Goal: Register for event/course

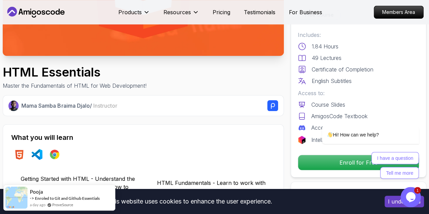
scroll to position [166, 0]
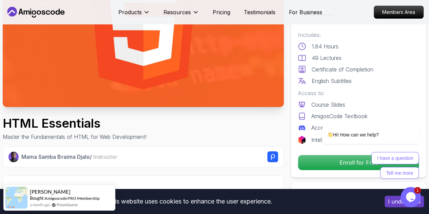
scroll to position [0, 0]
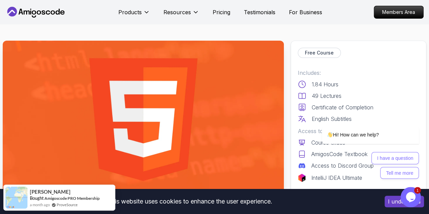
click at [315, 54] on p "Free Course" at bounding box center [319, 52] width 29 height 7
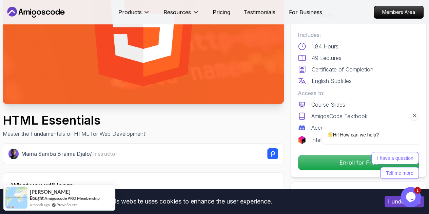
scroll to position [98, 0]
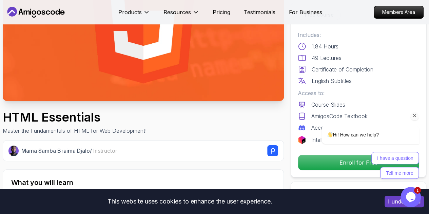
click at [332, 166] on div "I have a question Tell me more" at bounding box center [370, 165] width 97 height 27
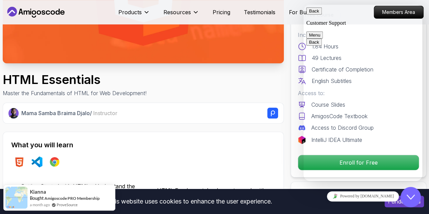
scroll to position [136, 0]
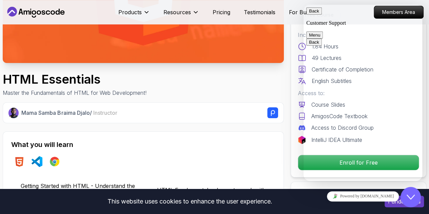
click at [316, 15] on button "Back" at bounding box center [314, 10] width 16 height 7
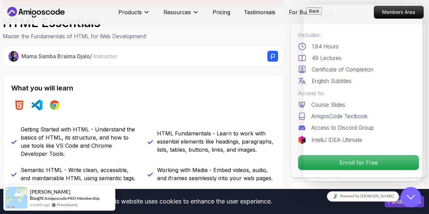
scroll to position [193, 0]
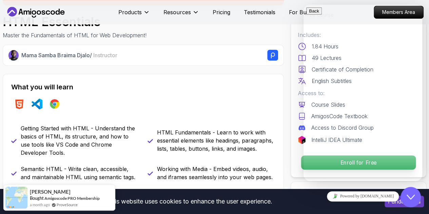
click at [301, 163] on p "Enroll for Free" at bounding box center [358, 163] width 115 height 14
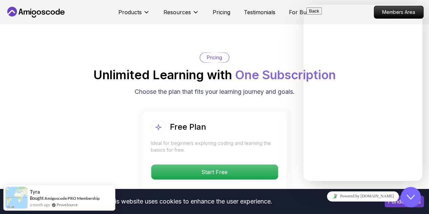
scroll to position [1358, 0]
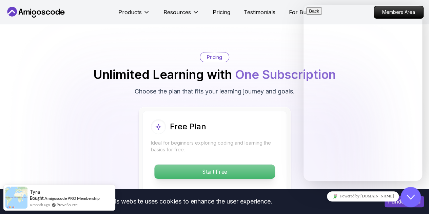
click at [220, 166] on p "Start Free" at bounding box center [214, 172] width 120 height 14
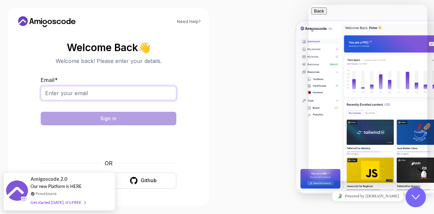
click at [104, 91] on input "Email *" at bounding box center [109, 93] width 136 height 14
type input "[EMAIL_ADDRESS][DOMAIN_NAME]"
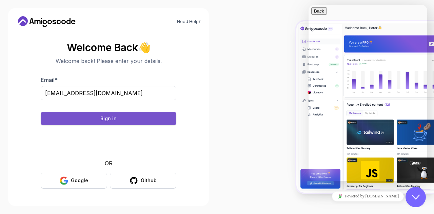
click at [109, 119] on div "Sign in" at bounding box center [108, 118] width 16 height 7
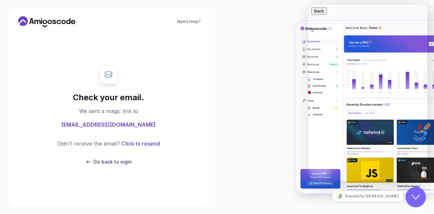
click at [224, 52] on div at bounding box center [325, 107] width 217 height 214
click at [218, 129] on div at bounding box center [325, 107] width 217 height 214
click at [418, 195] on icon "Close Chat This icon closes the chat window." at bounding box center [416, 197] width 8 height 8
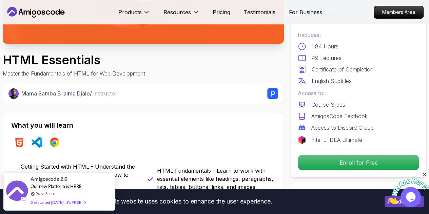
scroll to position [156, 0]
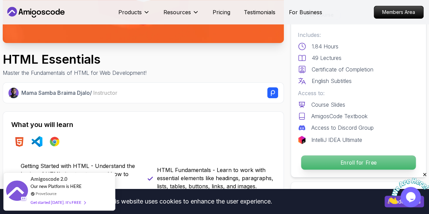
click at [364, 165] on p "Enroll for Free" at bounding box center [358, 163] width 115 height 14
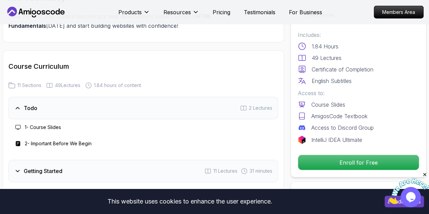
scroll to position [855, 0]
click at [18, 110] on icon at bounding box center [17, 108] width 7 height 7
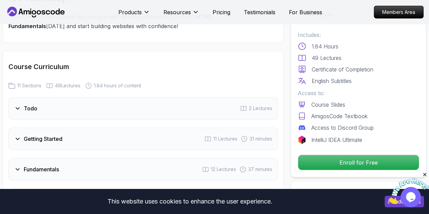
click at [18, 109] on icon at bounding box center [17, 108] width 7 height 7
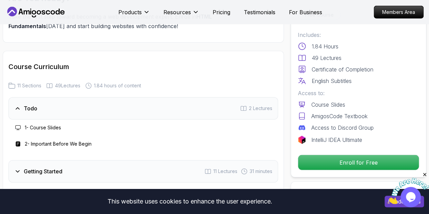
click at [18, 109] on icon at bounding box center [17, 108] width 7 height 7
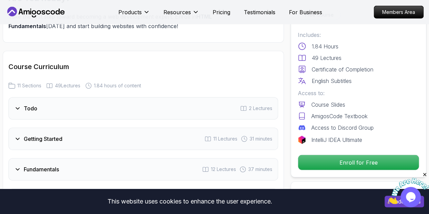
click at [18, 109] on icon at bounding box center [17, 108] width 7 height 7
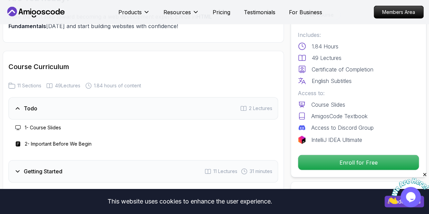
click at [18, 109] on icon at bounding box center [17, 108] width 7 height 7
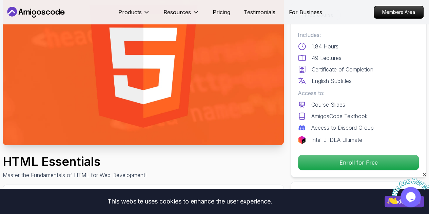
scroll to position [0, 0]
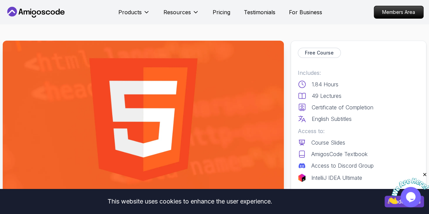
click at [186, 140] on img at bounding box center [143, 120] width 281 height 158
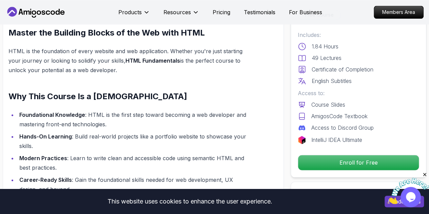
scroll to position [460, 0]
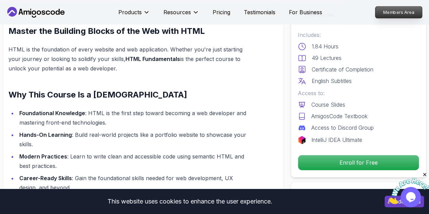
click at [399, 13] on p "Members Area" at bounding box center [398, 12] width 47 height 12
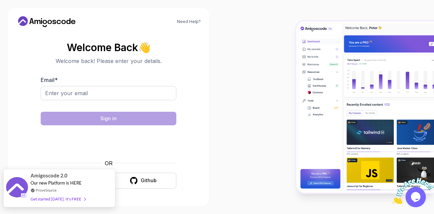
click at [58, 197] on div "Get started [DATE]. It's FREE" at bounding box center [58, 199] width 55 height 8
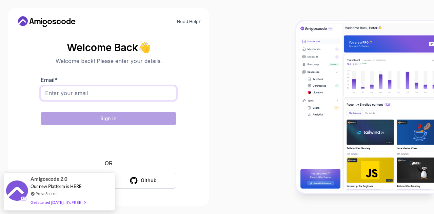
click at [75, 95] on input "Email *" at bounding box center [109, 93] width 136 height 14
type input "[EMAIL_ADDRESS][DOMAIN_NAME]"
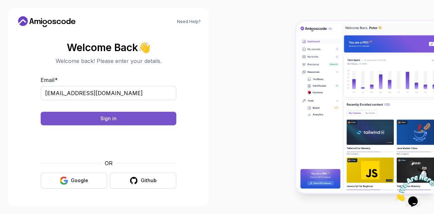
click at [122, 120] on button "Sign in" at bounding box center [109, 119] width 136 height 14
